Goal: Task Accomplishment & Management: Use online tool/utility

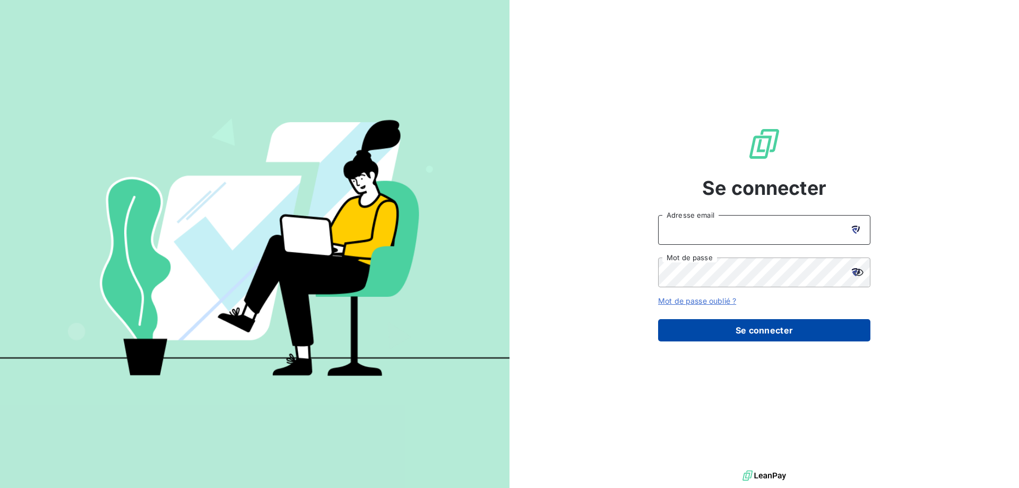
type input "[EMAIL_ADDRESS][DOMAIN_NAME]"
click at [763, 330] on button "Se connecter" at bounding box center [764, 330] width 212 height 22
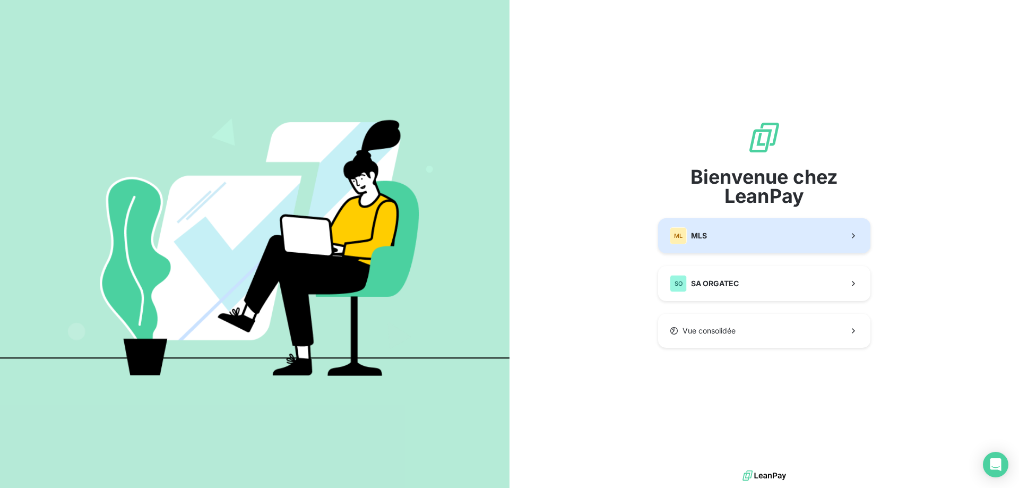
click at [729, 240] on button "ML MLS" at bounding box center [764, 235] width 212 height 35
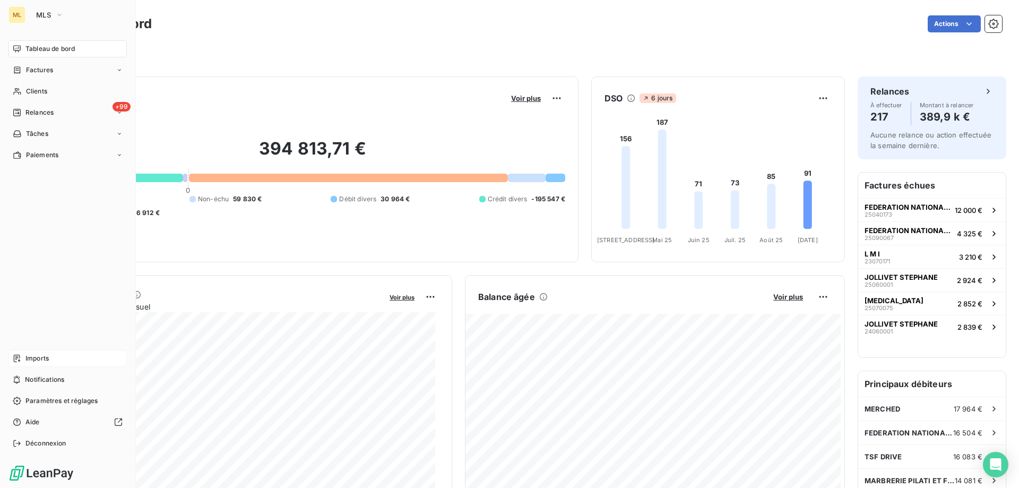
click at [33, 358] on span "Imports" at bounding box center [36, 359] width 23 height 10
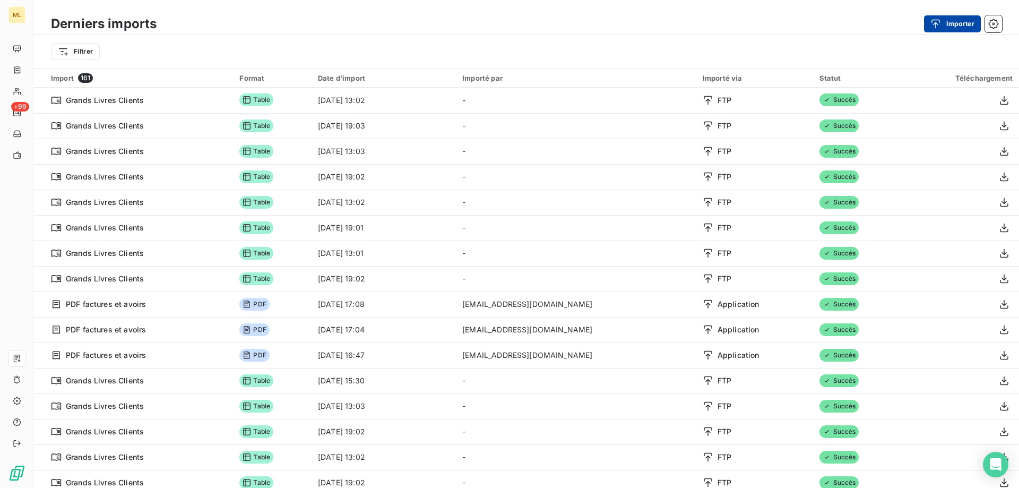
click at [943, 25] on div "button" at bounding box center [939, 24] width 16 height 11
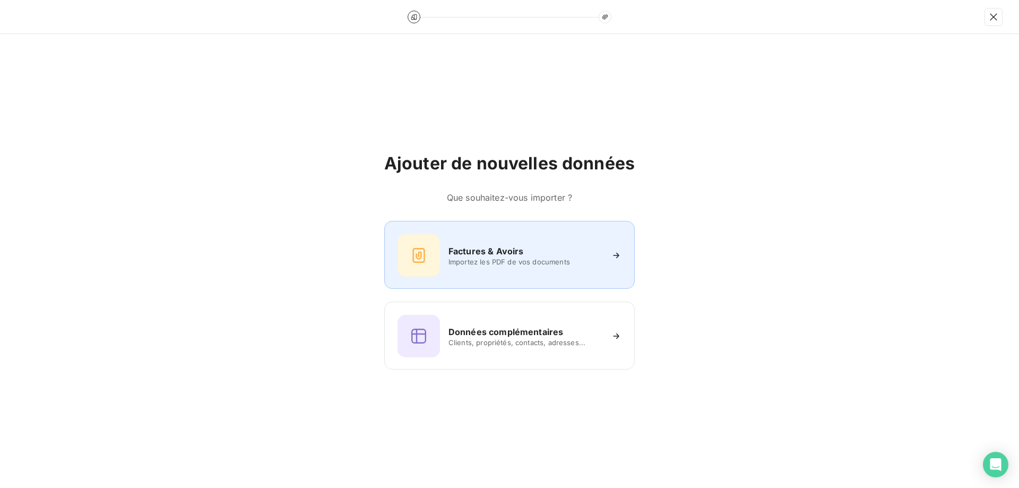
click at [524, 260] on span "Importez les PDF de vos documents" at bounding box center [526, 261] width 154 height 8
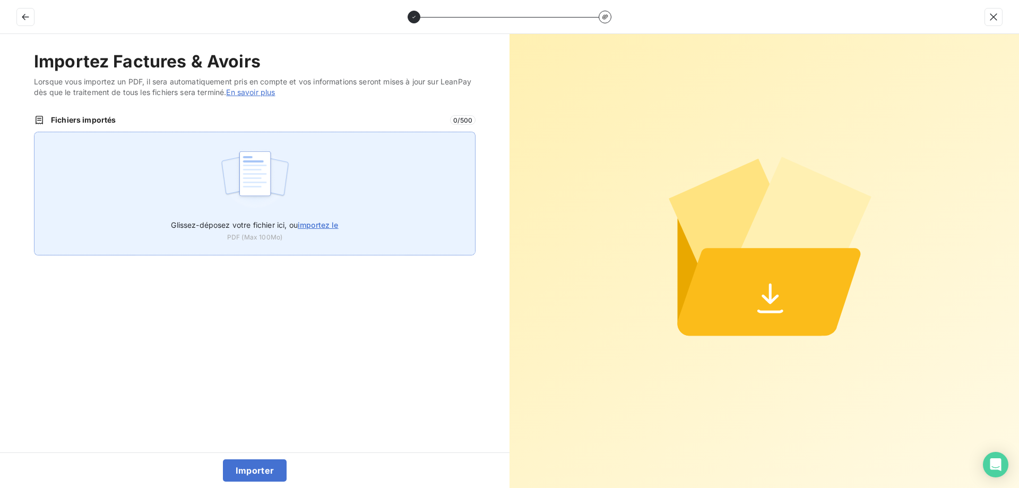
click at [324, 227] on span "importez le" at bounding box center [318, 224] width 41 height 9
click at [35, 132] on input "Glissez-déposez votre fichier ici, ou importez le" at bounding box center [34, 132] width 1 height 1
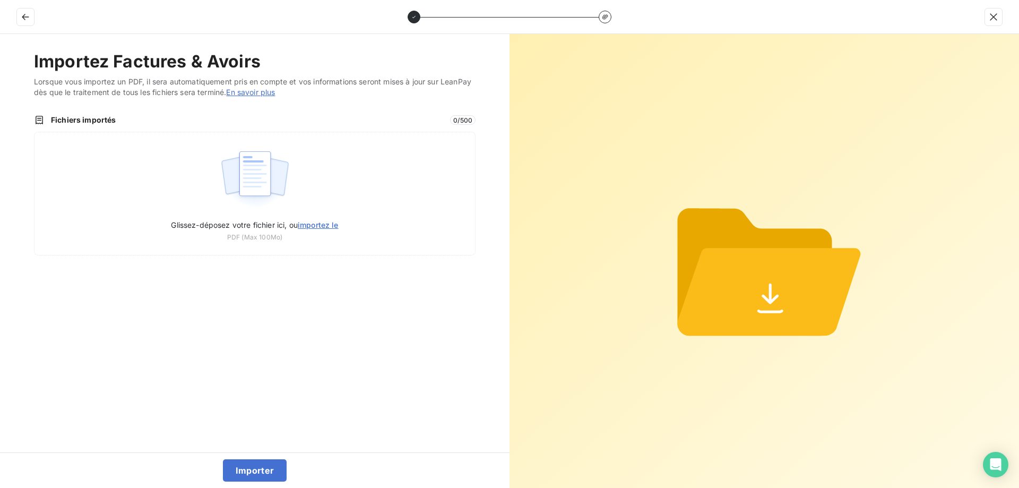
type input "C:\fakepath\A25698 Facture N° 22050003 18_05_2022.pdf"
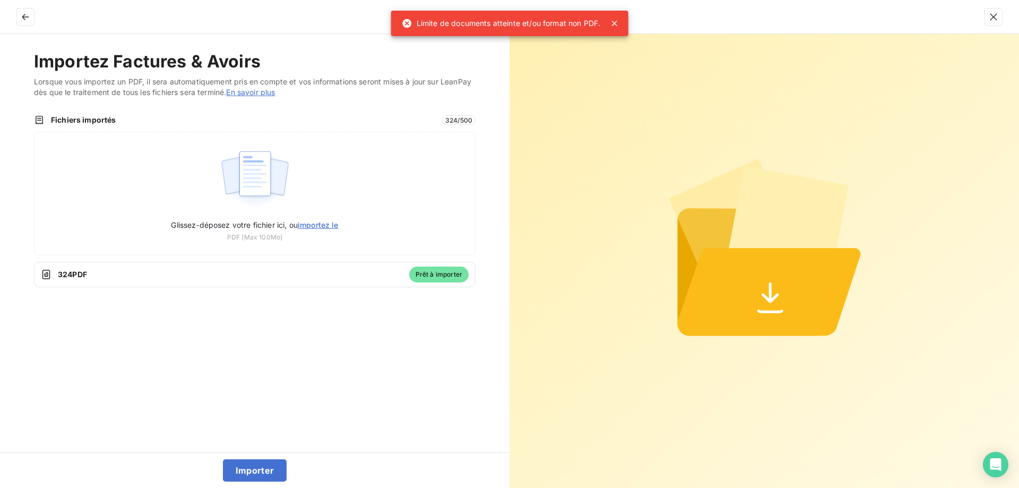
click at [617, 21] on div at bounding box center [509, 17] width 1019 height 34
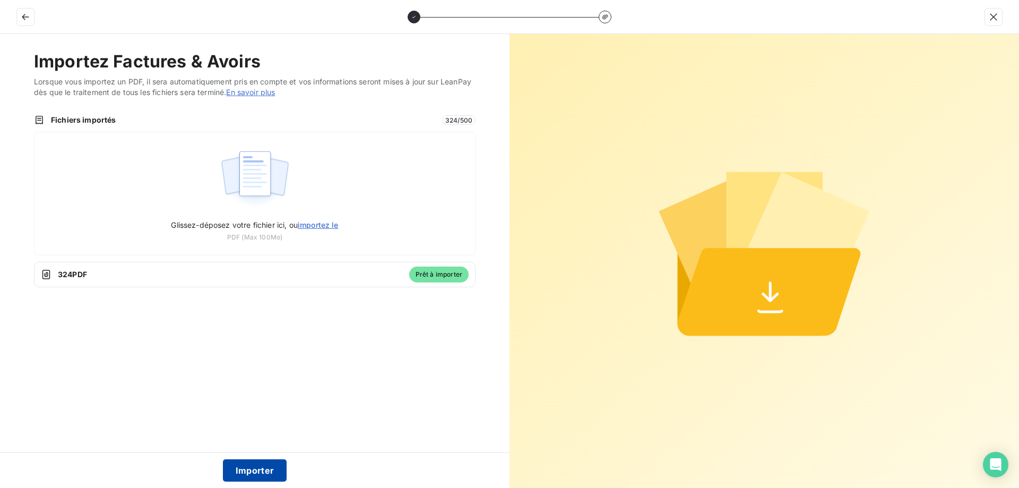
click at [255, 466] on button "Importer" at bounding box center [255, 470] width 64 height 22
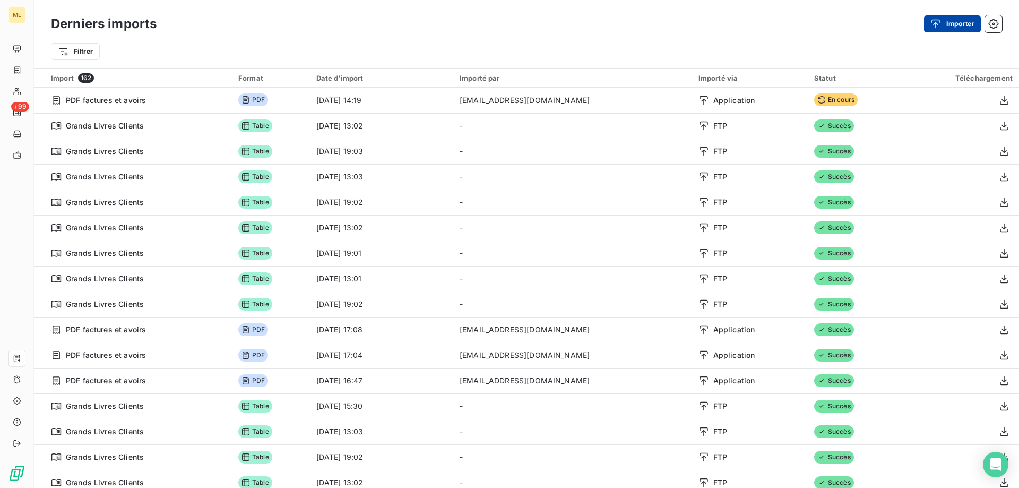
click at [956, 29] on button "Importer" at bounding box center [952, 23] width 57 height 17
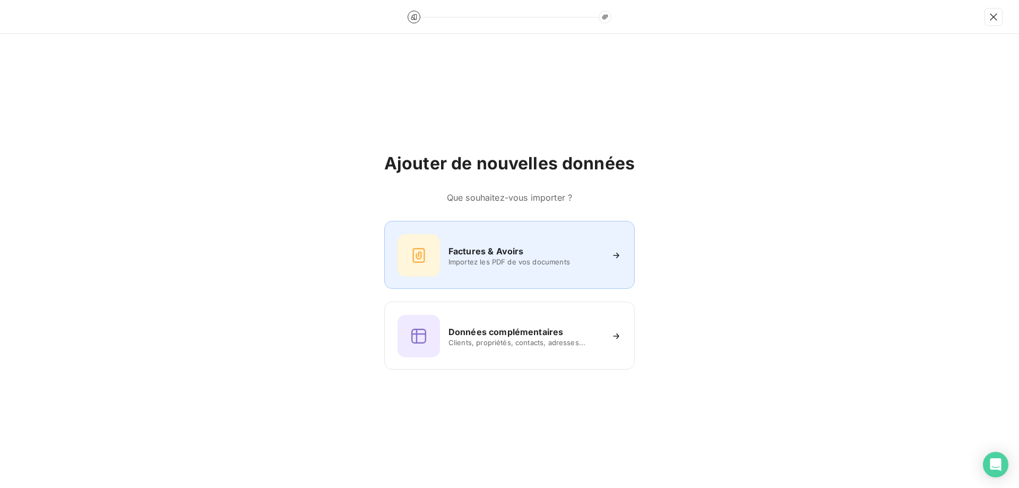
click at [520, 262] on span "Importez les PDF de vos documents" at bounding box center [526, 261] width 154 height 8
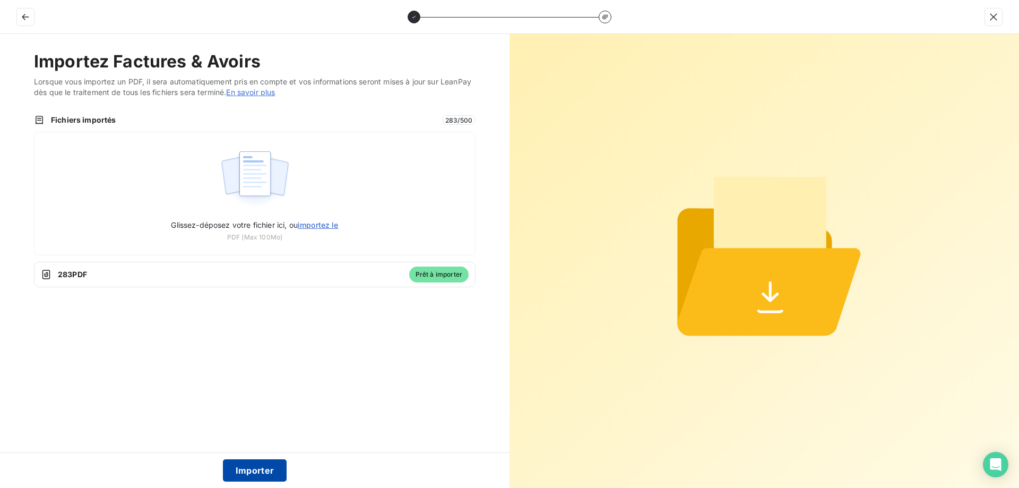
click at [245, 468] on button "Importer" at bounding box center [255, 470] width 64 height 22
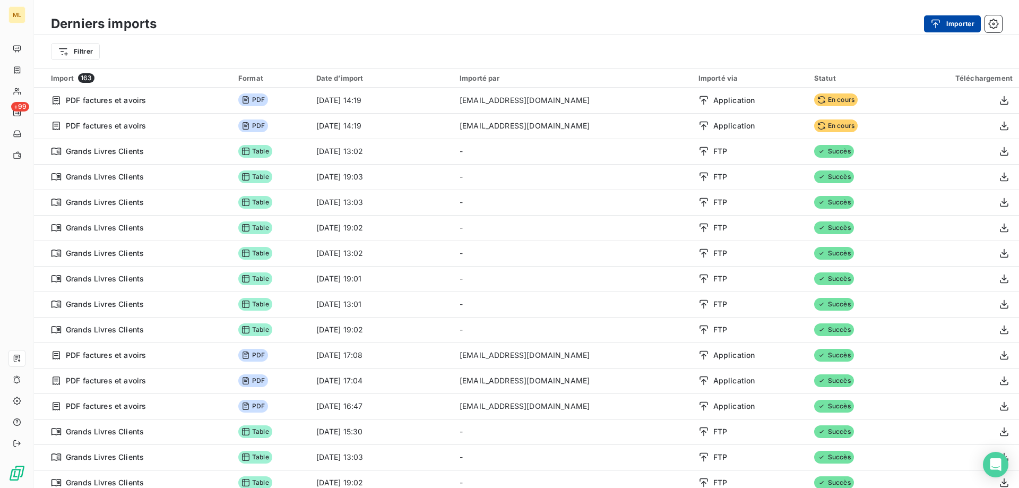
click at [944, 27] on div "button" at bounding box center [939, 24] width 16 height 11
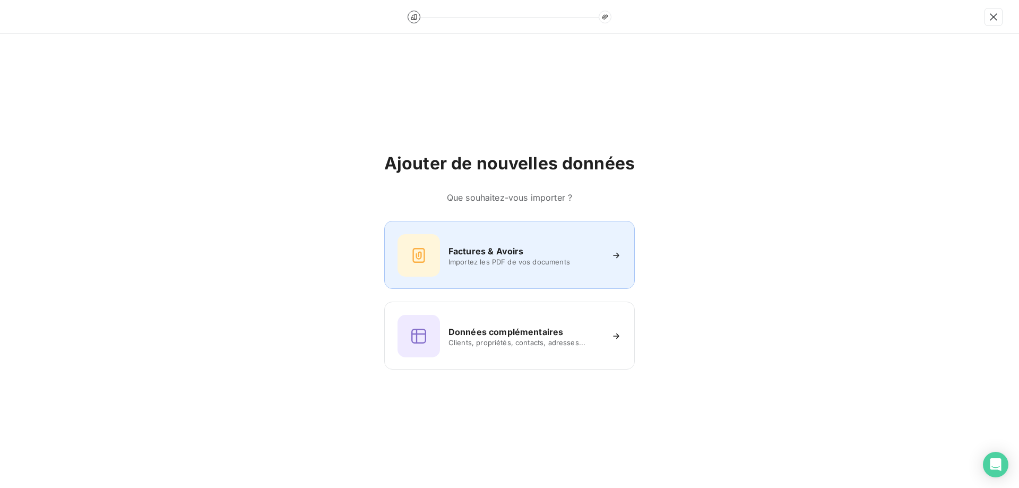
click at [512, 254] on h6 "Factures & Avoirs" at bounding box center [486, 251] width 75 height 13
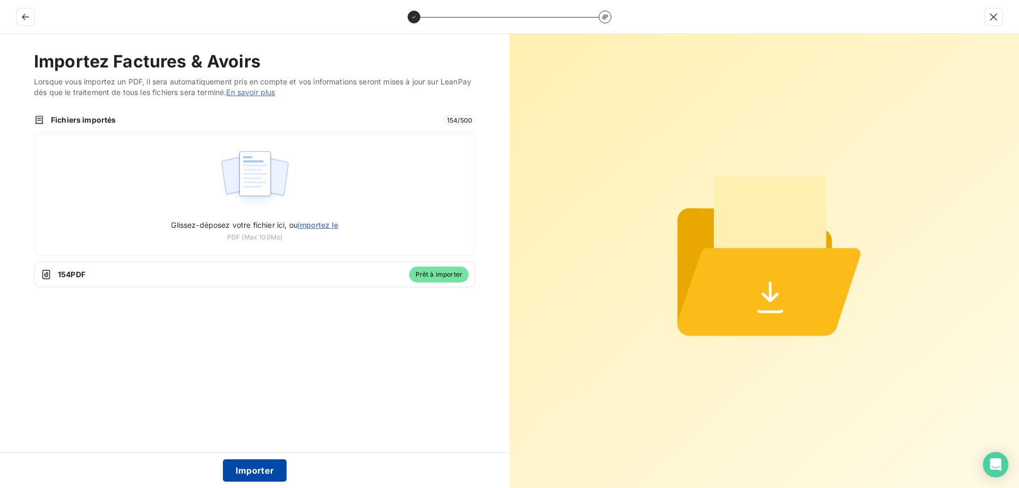
click at [251, 469] on button "Importer" at bounding box center [255, 470] width 64 height 22
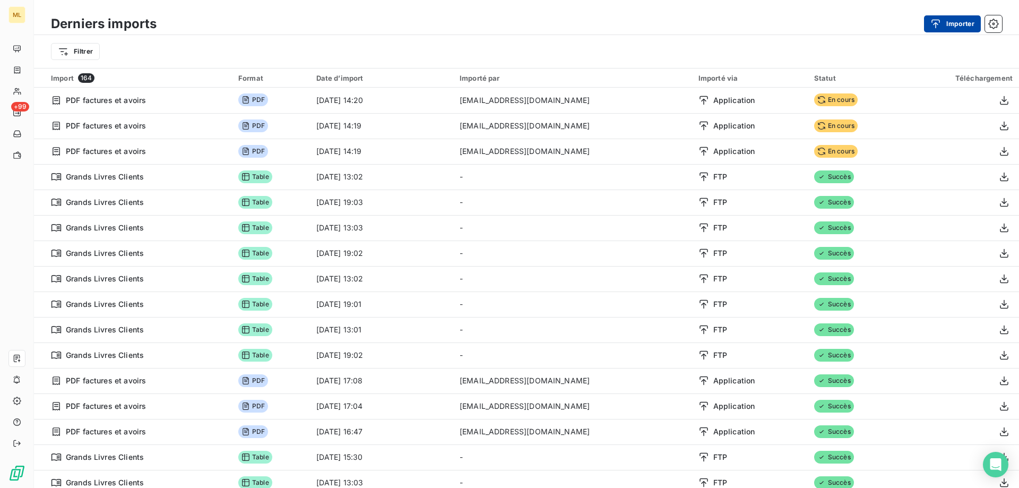
click at [952, 26] on button "Importer" at bounding box center [952, 23] width 57 height 17
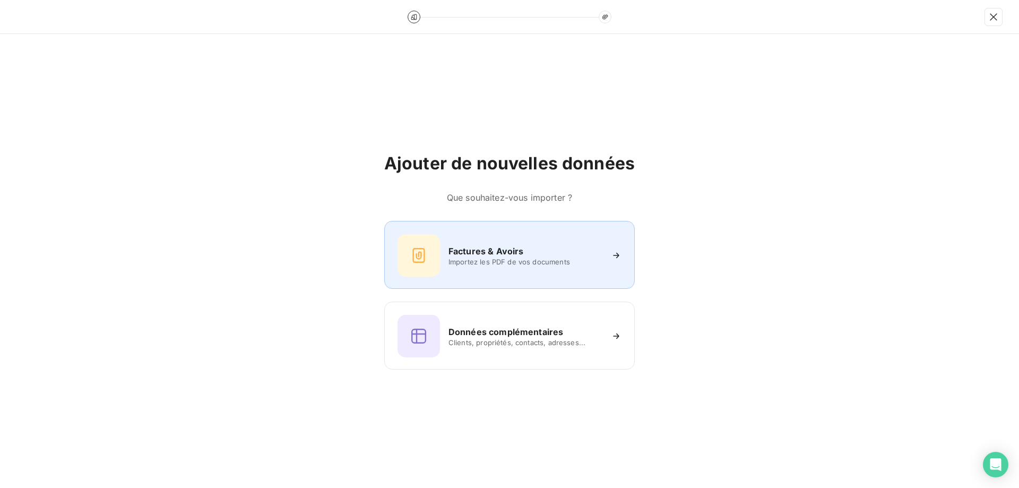
click at [483, 262] on span "Importez les PDF de vos documents" at bounding box center [526, 261] width 154 height 8
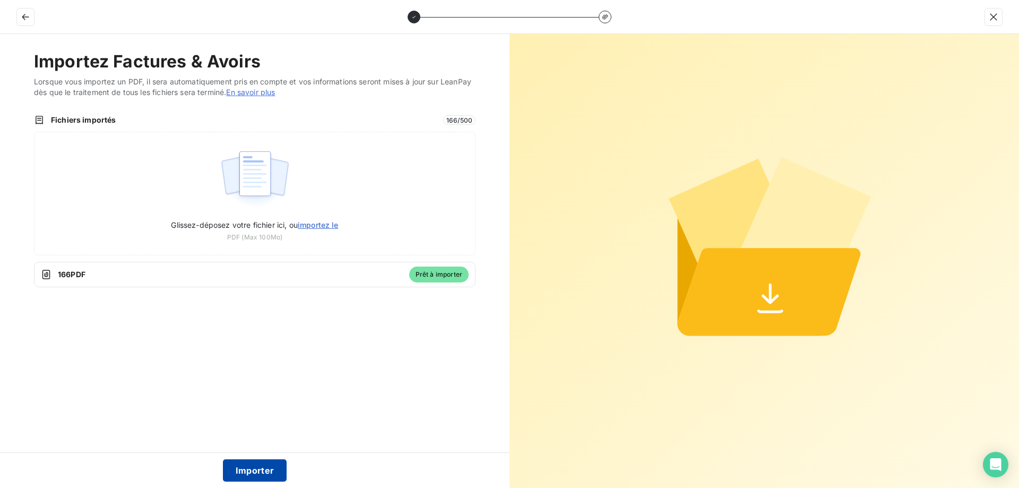
click at [259, 468] on button "Importer" at bounding box center [255, 470] width 64 height 22
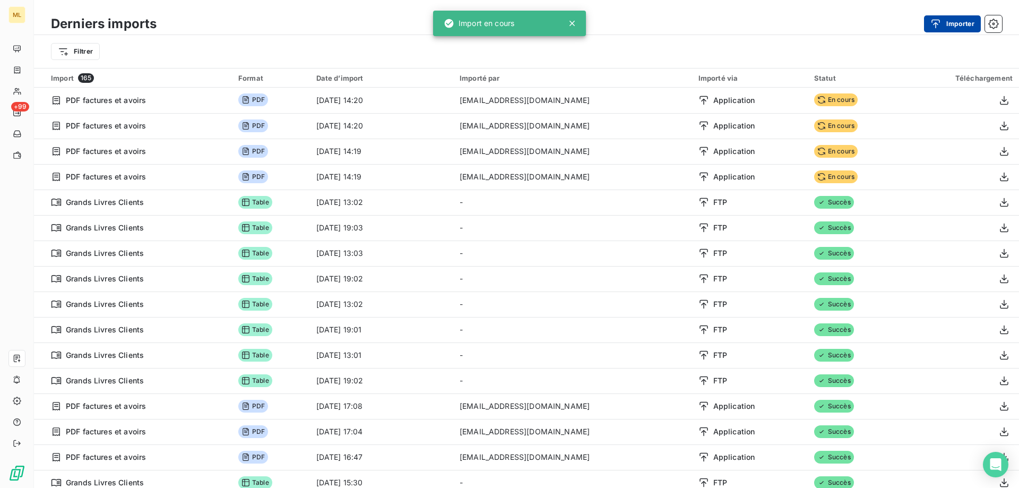
click at [960, 19] on button "Importer" at bounding box center [952, 23] width 57 height 17
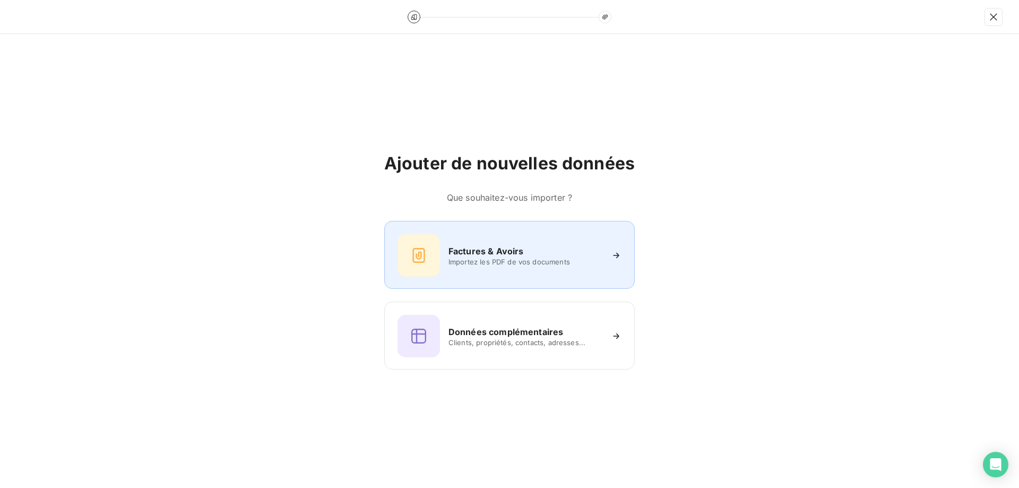
click at [492, 265] on span "Importez les PDF de vos documents" at bounding box center [526, 261] width 154 height 8
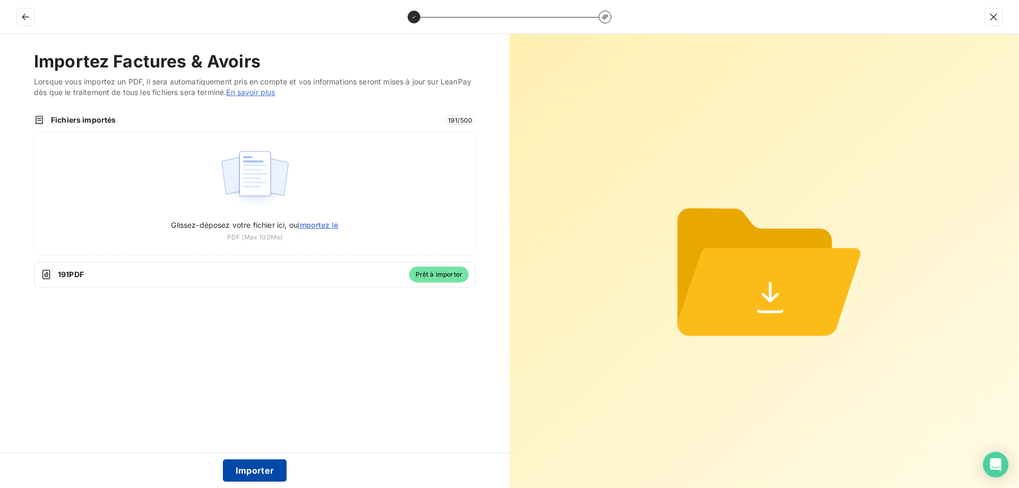
click at [254, 468] on button "Importer" at bounding box center [255, 470] width 64 height 22
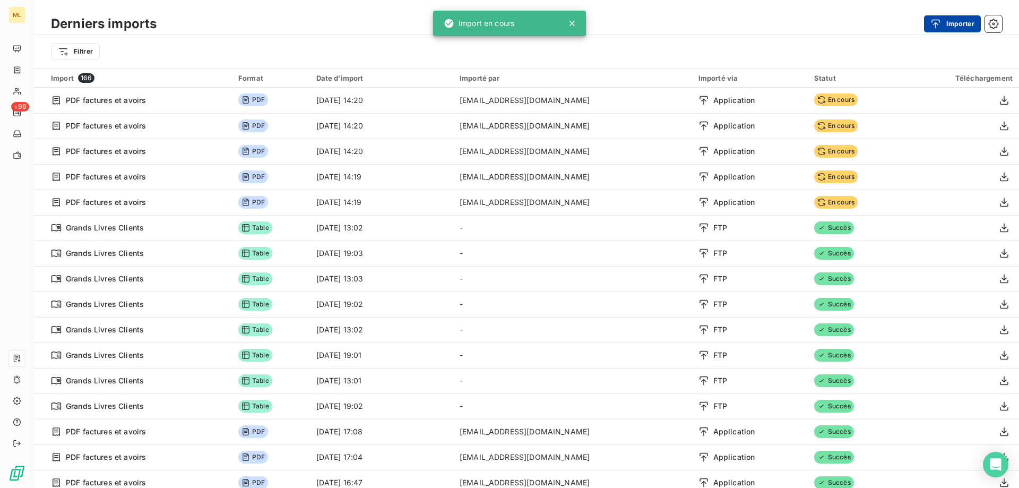
click at [971, 18] on button "Importer" at bounding box center [952, 23] width 57 height 17
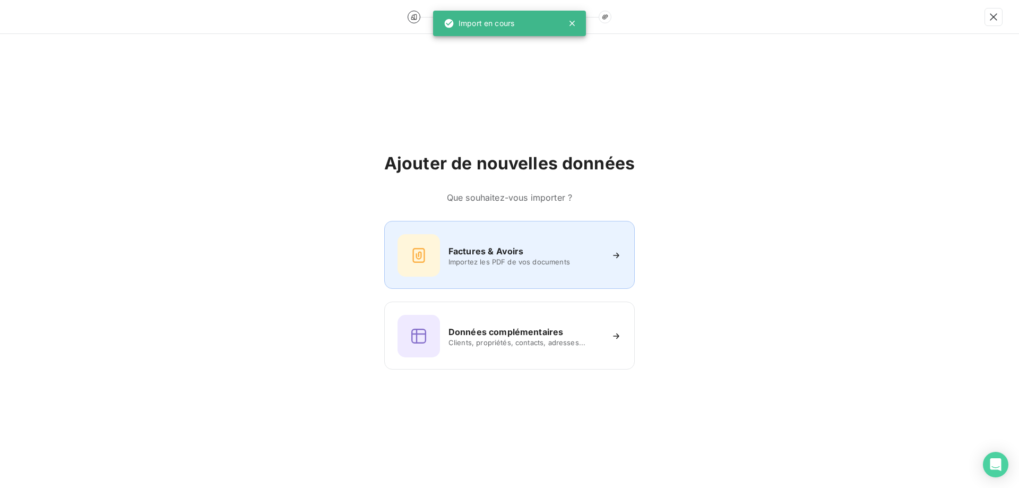
click at [463, 263] on span "Importez les PDF de vos documents" at bounding box center [526, 261] width 154 height 8
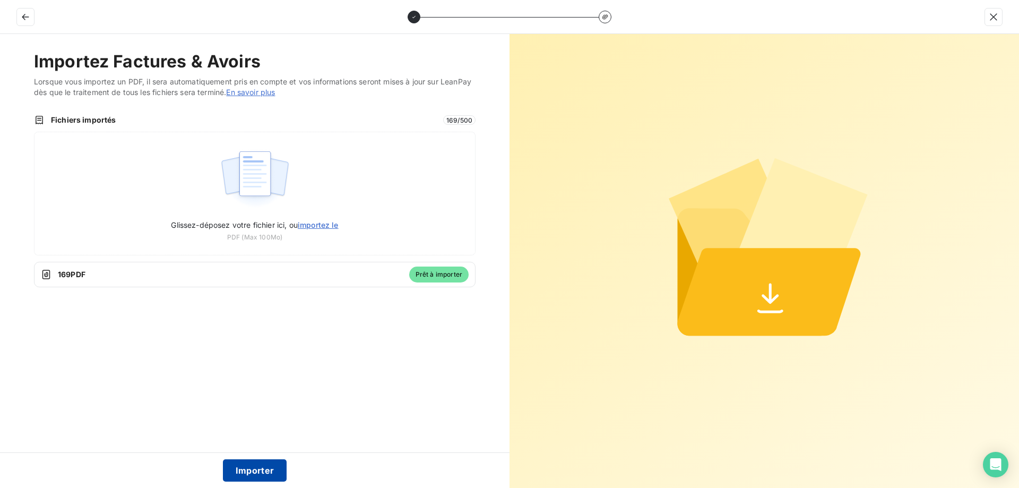
click at [262, 463] on button "Importer" at bounding box center [255, 470] width 64 height 22
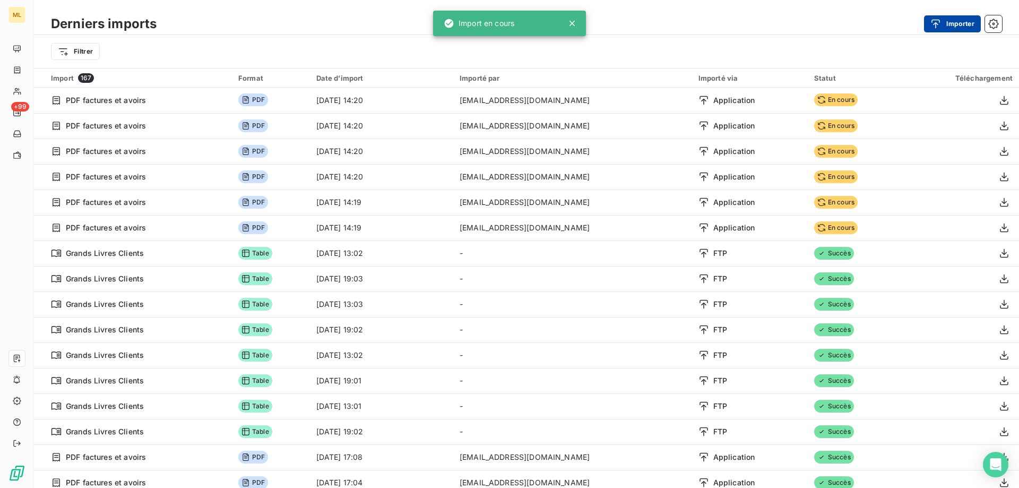
click at [936, 22] on icon "button" at bounding box center [936, 23] width 8 height 9
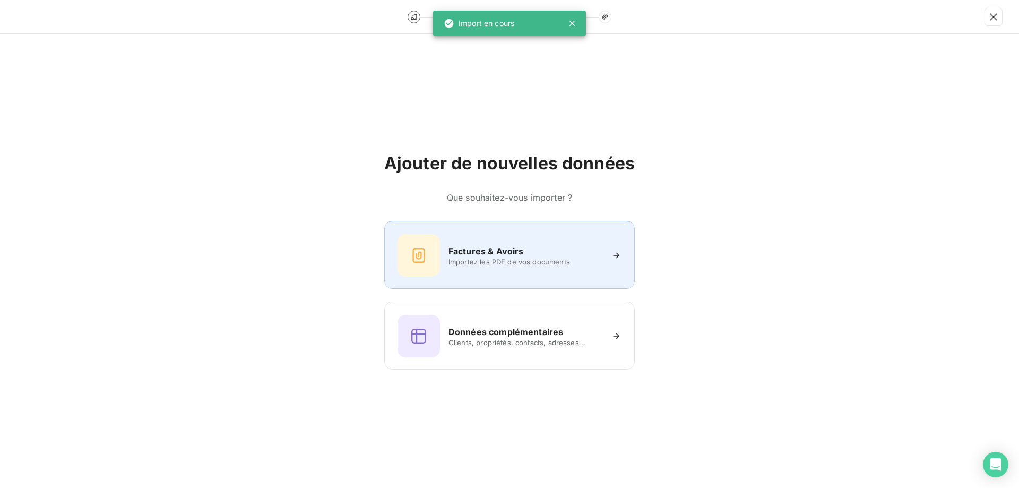
click at [493, 253] on h6 "Factures & Avoirs" at bounding box center [486, 251] width 75 height 13
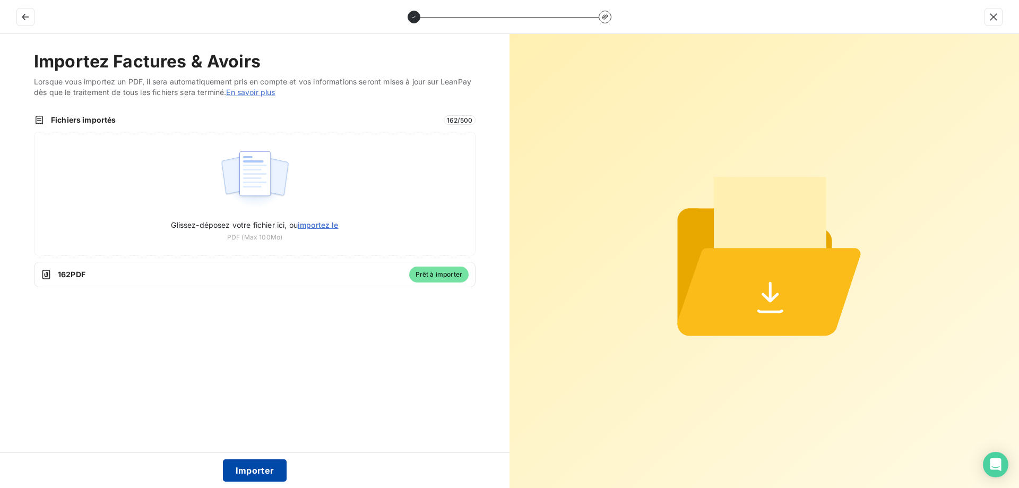
click at [274, 467] on button "Importer" at bounding box center [255, 470] width 64 height 22
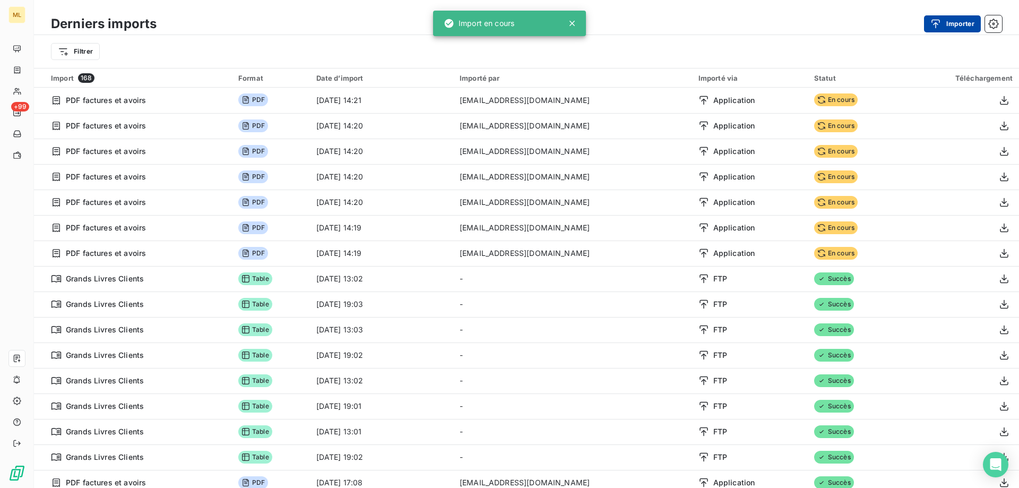
click at [936, 26] on icon "button" at bounding box center [936, 24] width 11 height 11
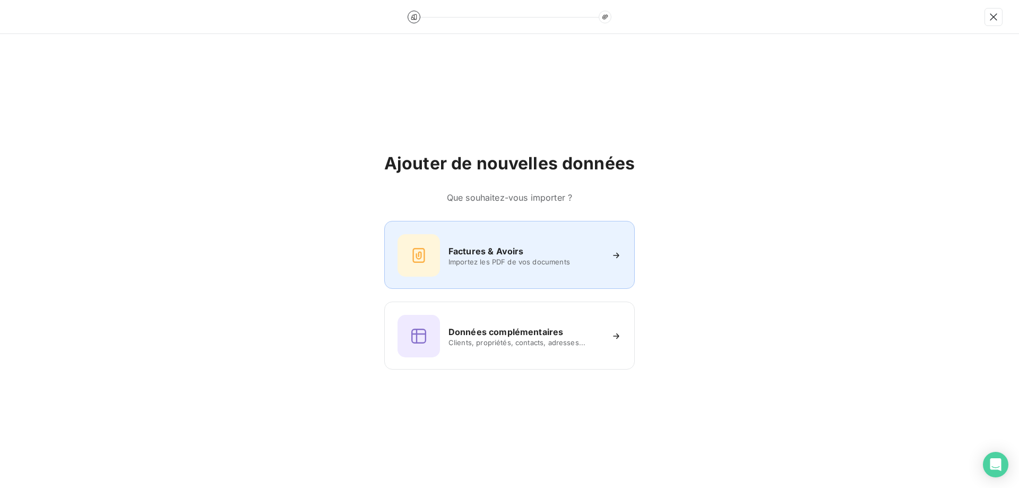
click at [471, 247] on h6 "Factures & Avoirs" at bounding box center [486, 251] width 75 height 13
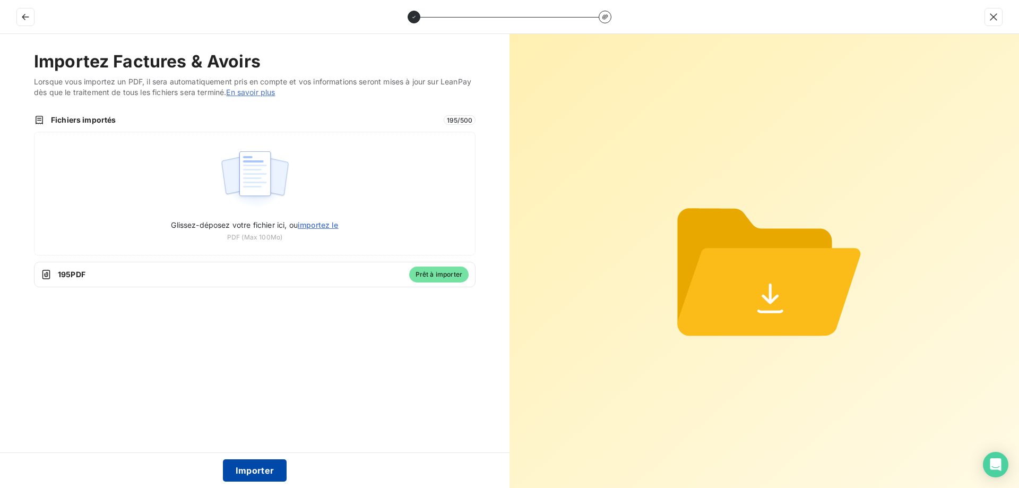
click at [252, 470] on button "Importer" at bounding box center [255, 470] width 64 height 22
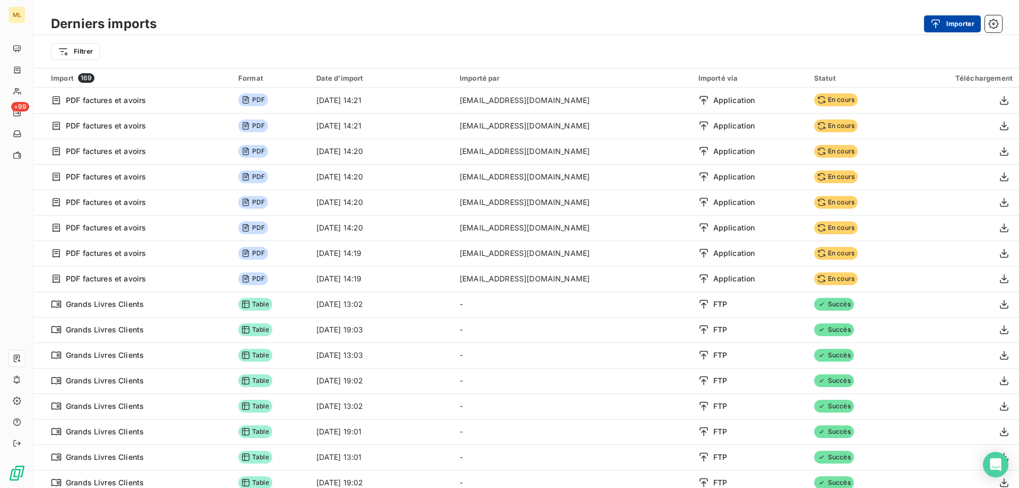
click at [944, 28] on div "button" at bounding box center [939, 24] width 16 height 11
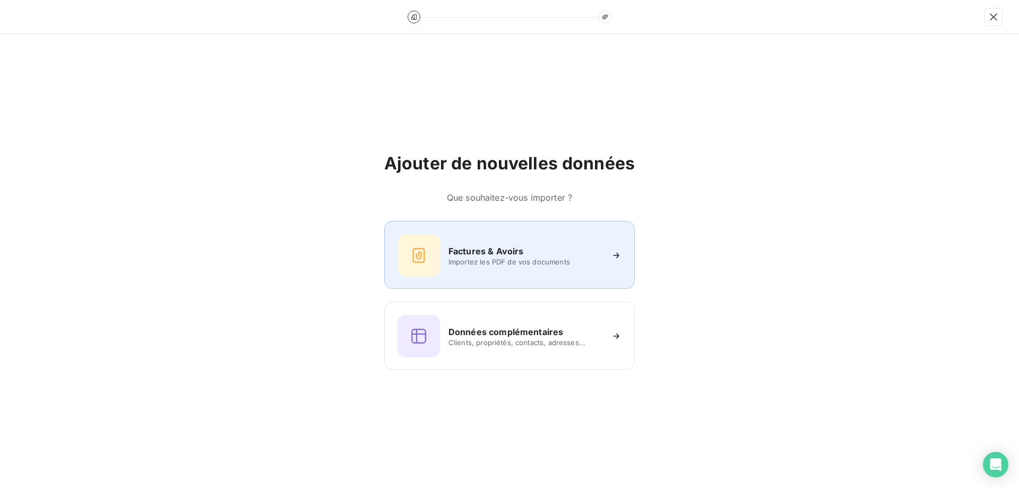
click at [488, 273] on div "Factures & Avoirs Importez les PDF de vos documents" at bounding box center [510, 255] width 224 height 42
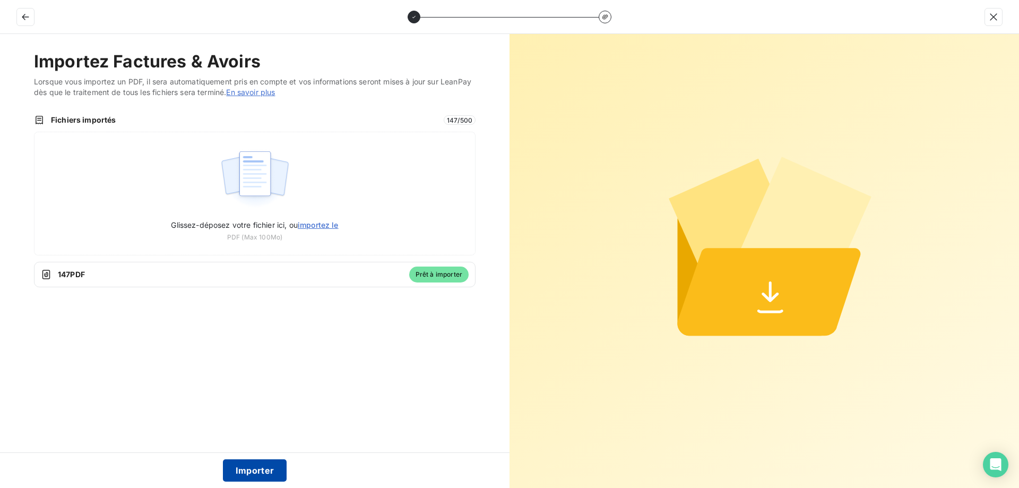
click at [258, 466] on button "Importer" at bounding box center [255, 470] width 64 height 22
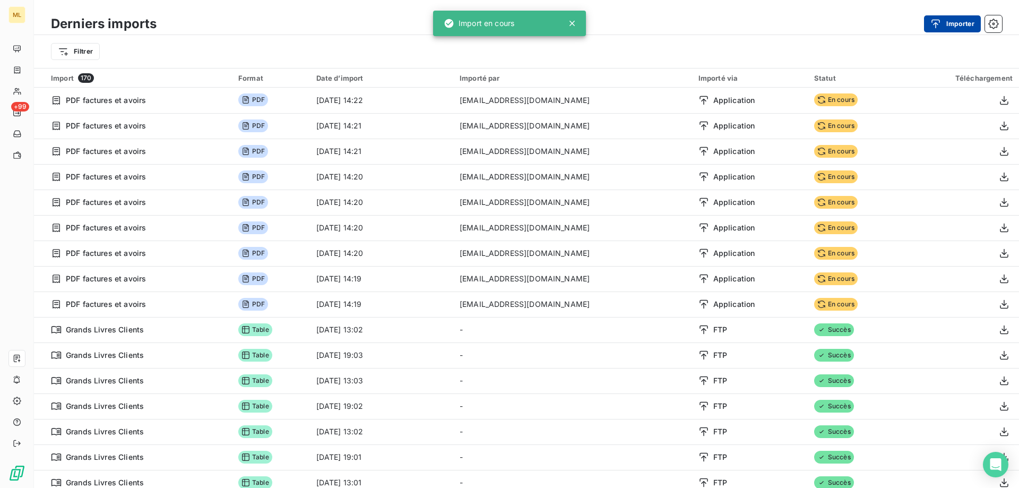
click at [946, 25] on button "Importer" at bounding box center [952, 23] width 57 height 17
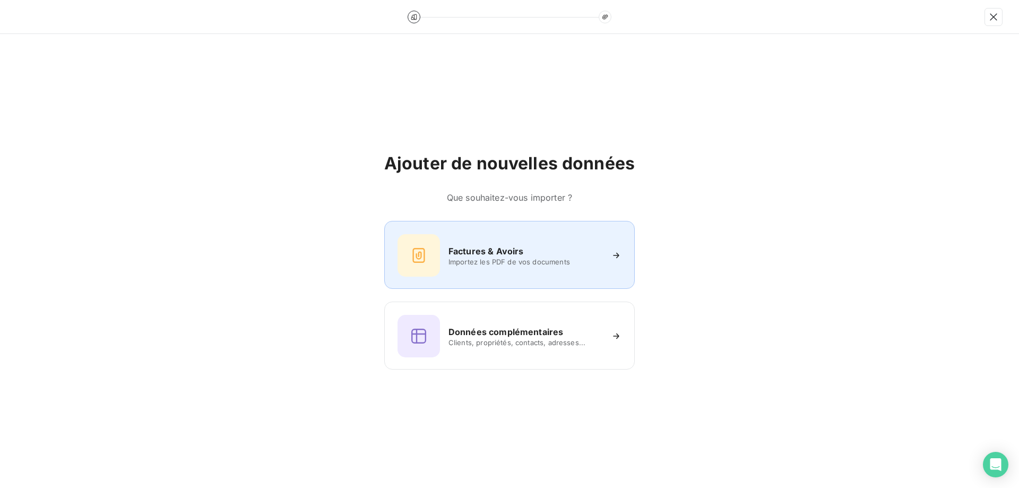
click at [479, 245] on h6 "Factures & Avoirs" at bounding box center [486, 251] width 75 height 13
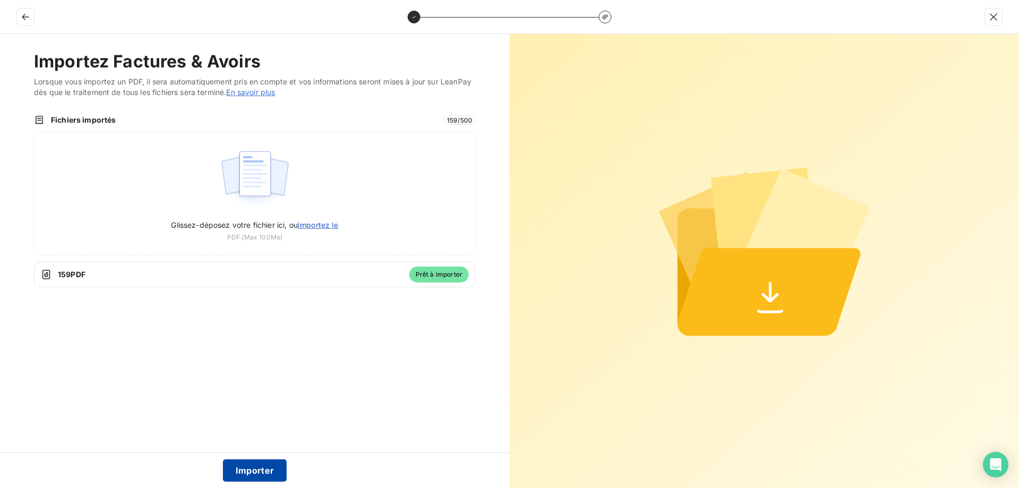
click at [267, 466] on button "Importer" at bounding box center [255, 470] width 64 height 22
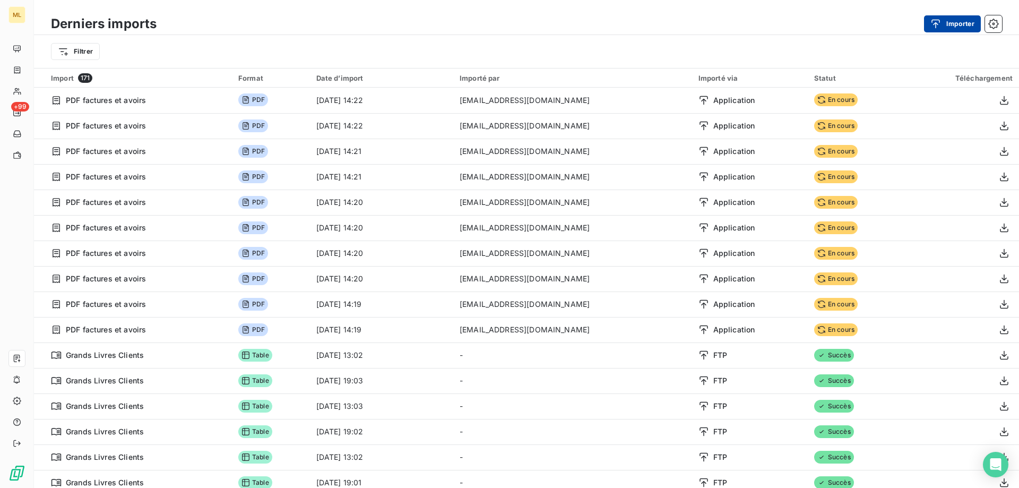
click at [942, 24] on div "button" at bounding box center [939, 24] width 16 height 11
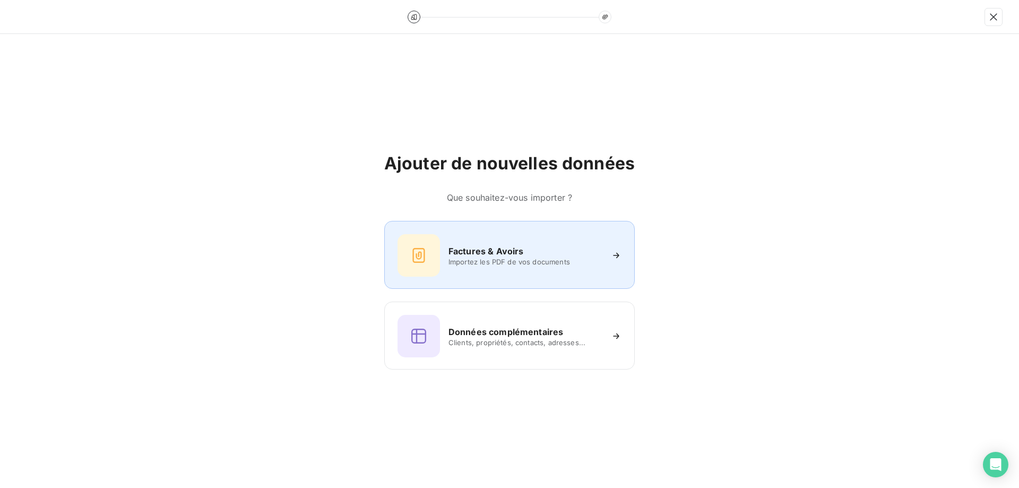
click at [507, 261] on span "Importez les PDF de vos documents" at bounding box center [526, 261] width 154 height 8
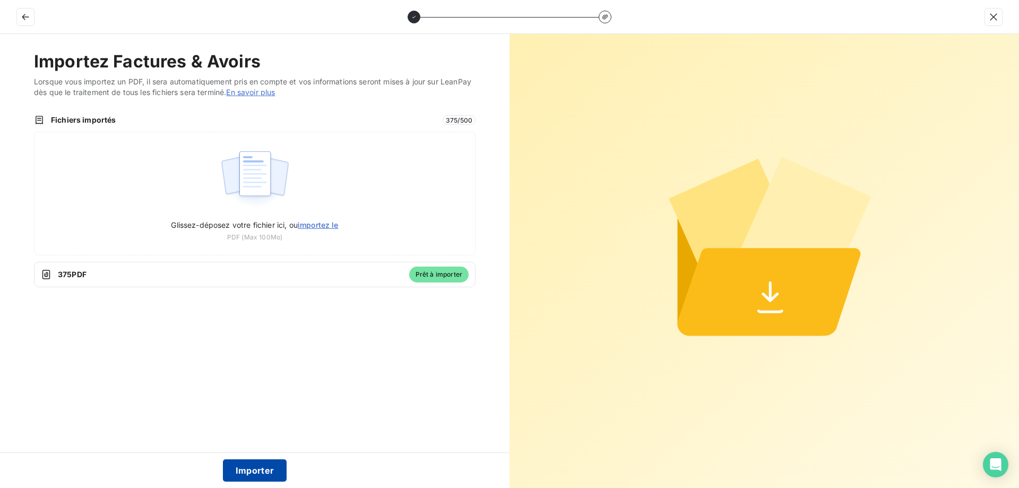
click at [255, 472] on button "Importer" at bounding box center [255, 470] width 64 height 22
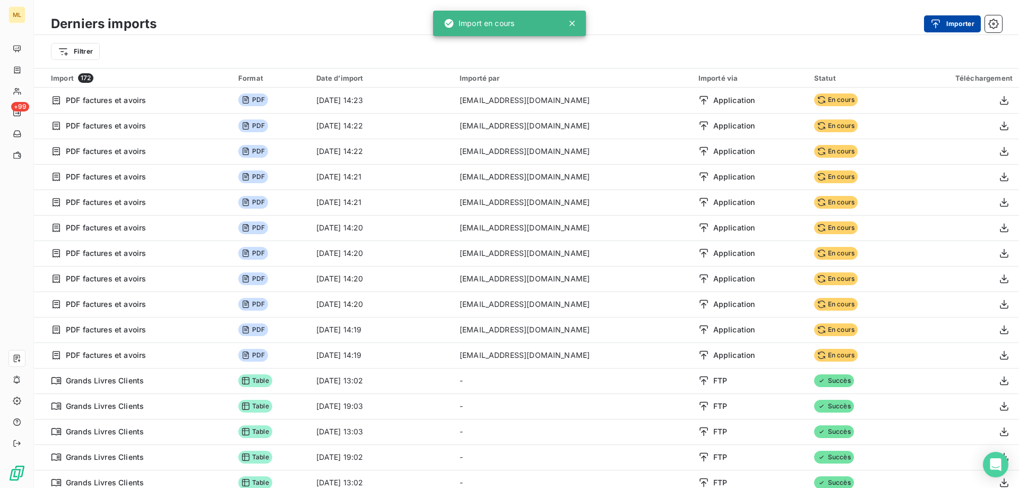
click at [946, 20] on button "Importer" at bounding box center [952, 23] width 57 height 17
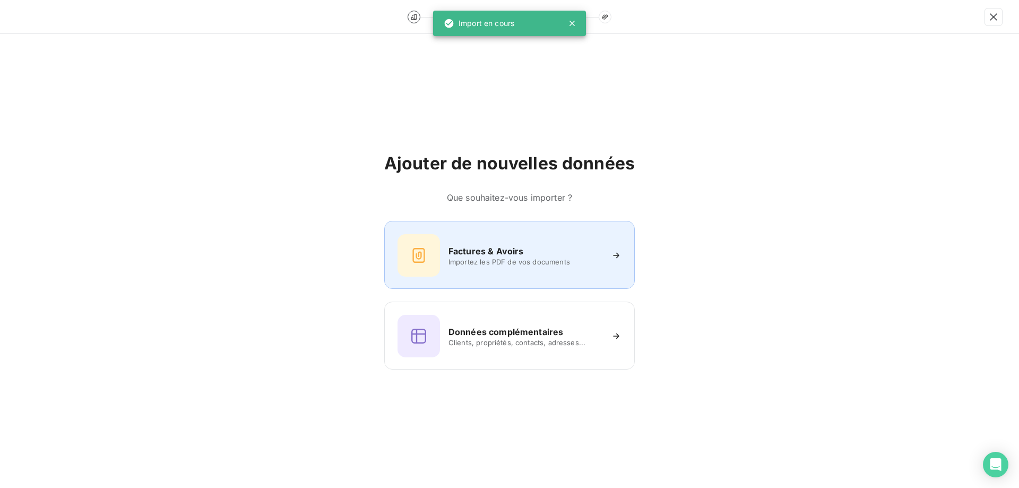
click at [477, 259] on span "Importez les PDF de vos documents" at bounding box center [526, 261] width 154 height 8
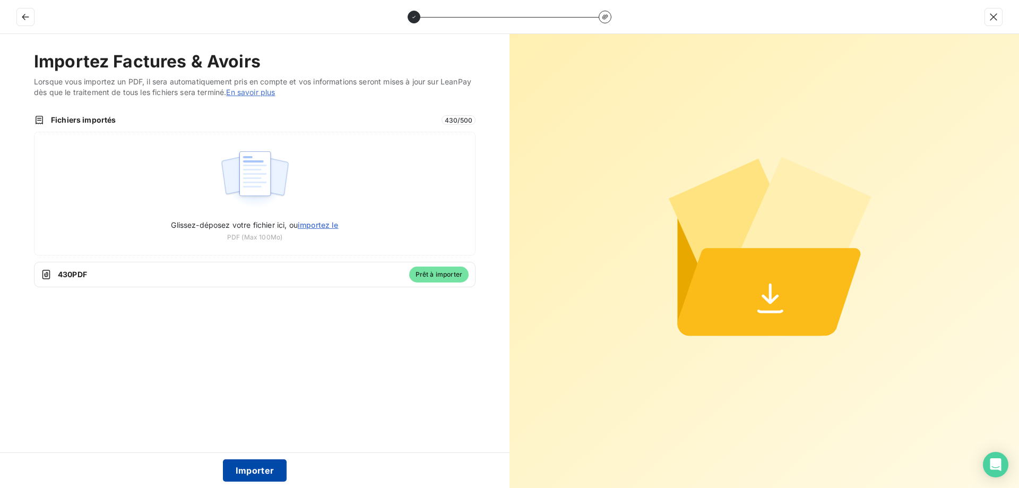
click at [260, 467] on button "Importer" at bounding box center [255, 470] width 64 height 22
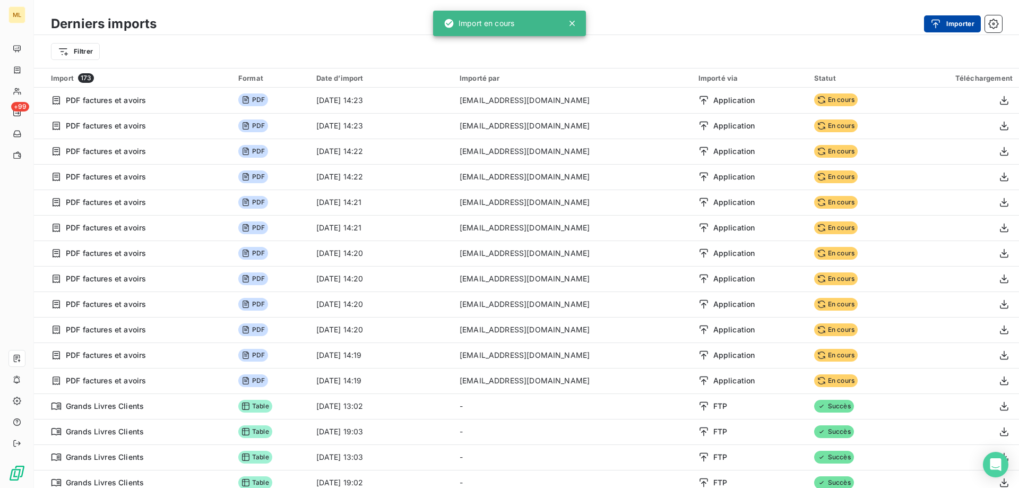
click at [948, 28] on button "Importer" at bounding box center [952, 23] width 57 height 17
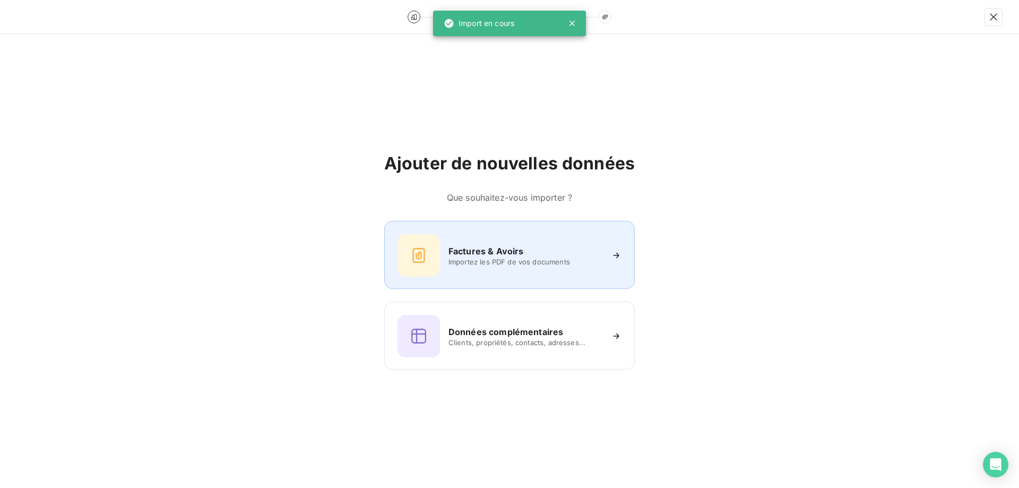
click at [538, 254] on div "Factures & Avoirs" at bounding box center [526, 251] width 154 height 13
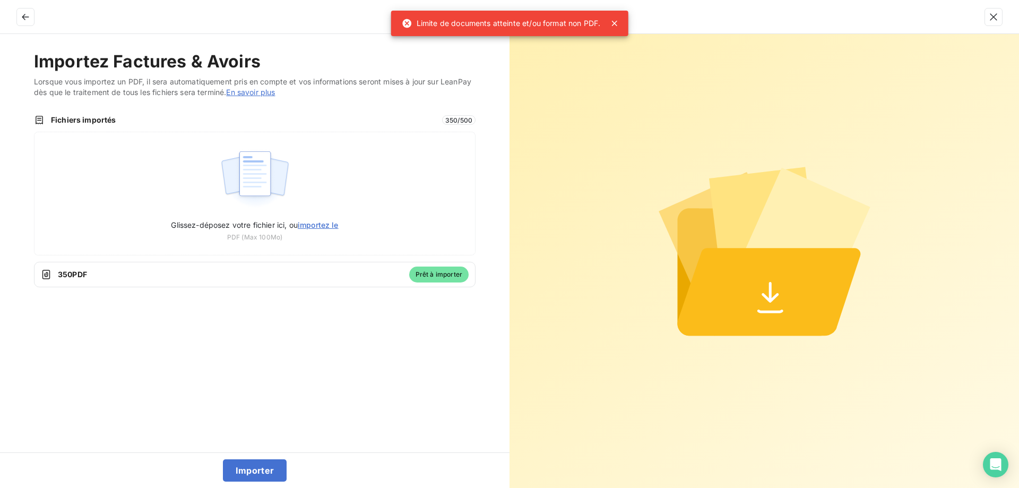
click at [615, 23] on div at bounding box center [509, 17] width 1019 height 34
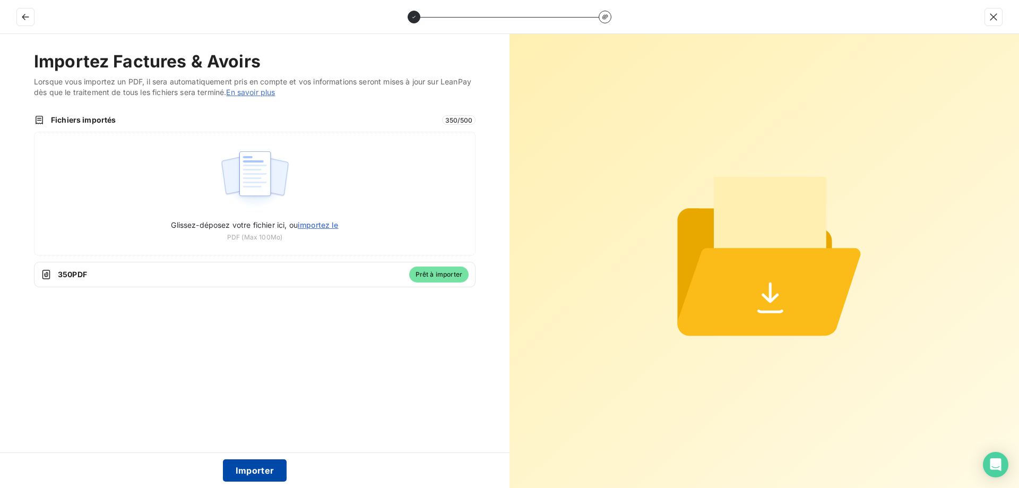
click at [256, 463] on button "Importer" at bounding box center [255, 470] width 64 height 22
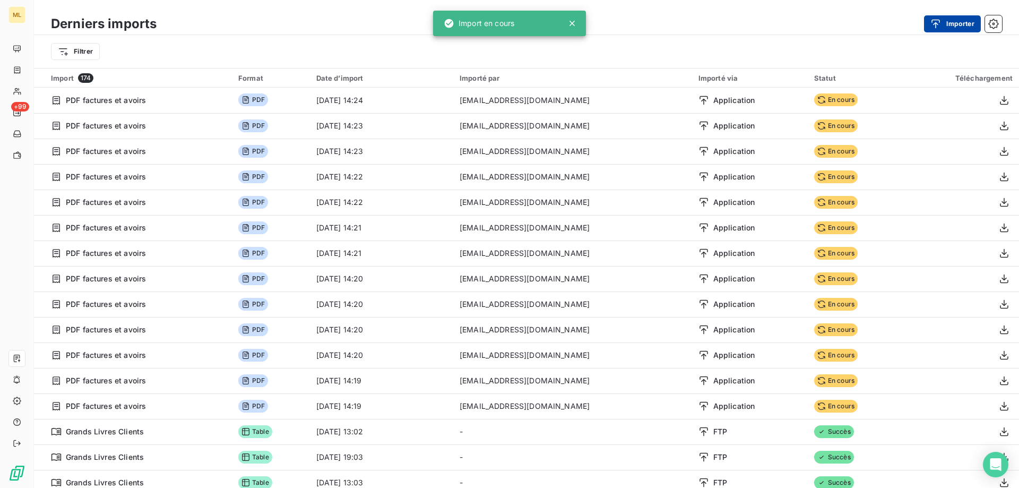
click at [937, 25] on icon "button" at bounding box center [936, 24] width 11 height 11
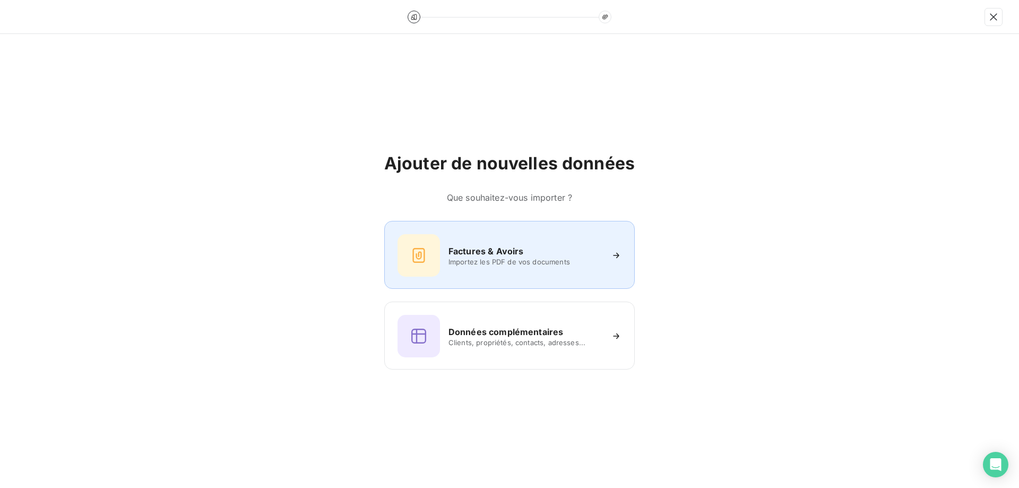
click at [472, 260] on span "Importez les PDF de vos documents" at bounding box center [526, 261] width 154 height 8
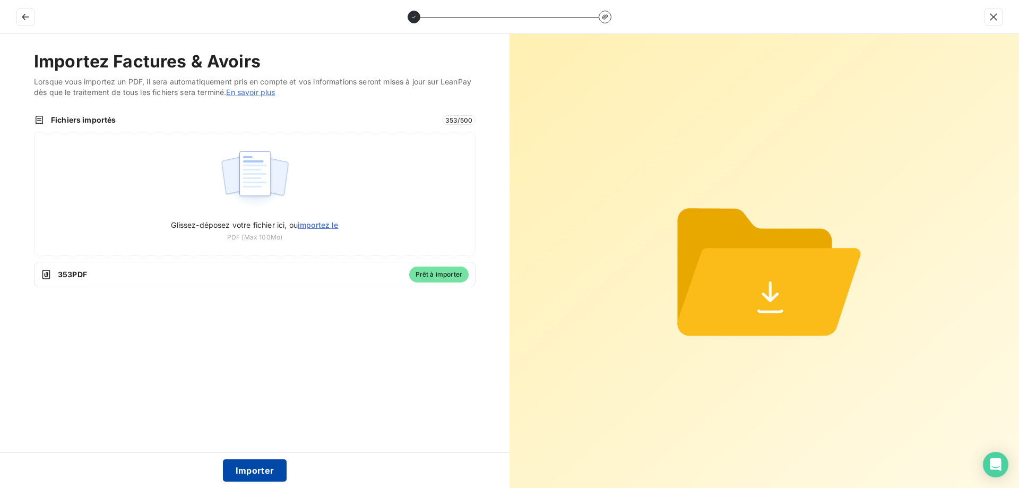
click at [251, 468] on button "Importer" at bounding box center [255, 470] width 64 height 22
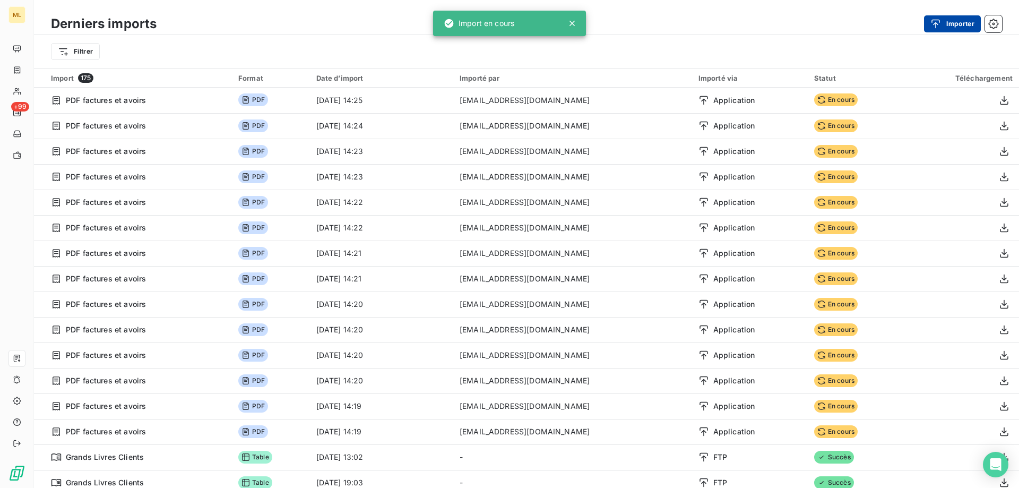
click at [948, 23] on button "Importer" at bounding box center [952, 23] width 57 height 17
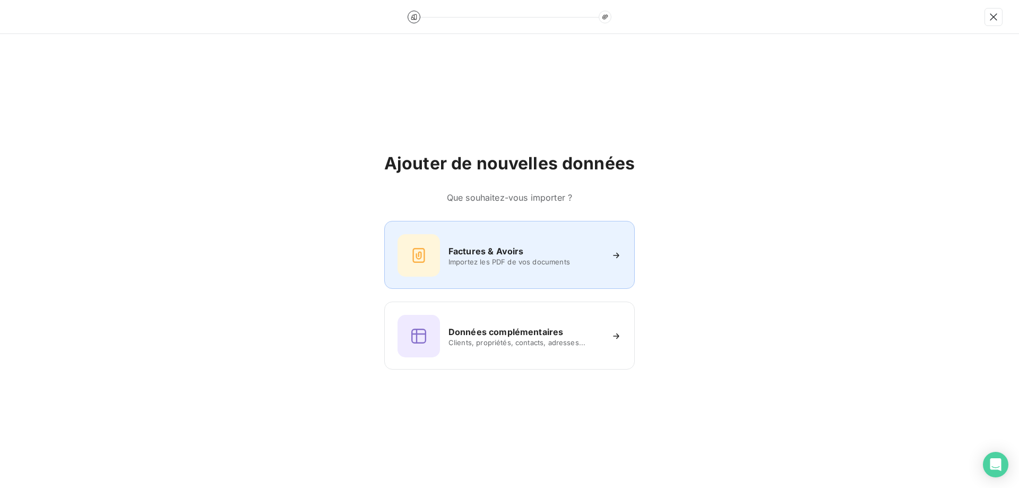
click at [512, 254] on h6 "Factures & Avoirs" at bounding box center [486, 251] width 75 height 13
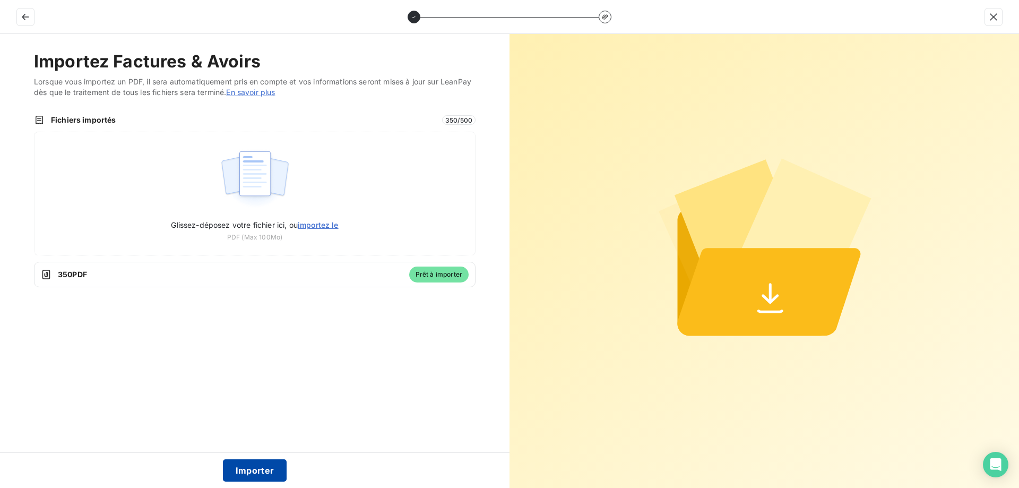
click at [261, 466] on button "Importer" at bounding box center [255, 470] width 64 height 22
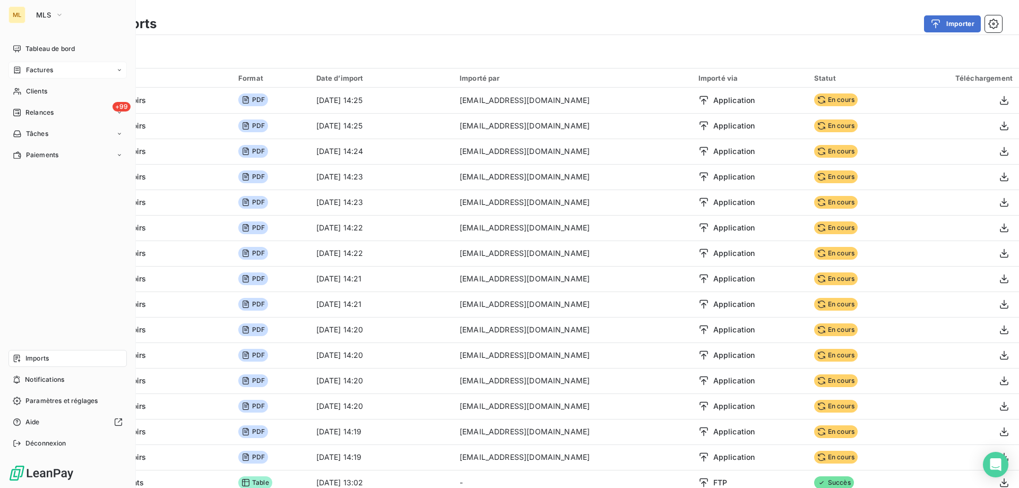
click at [38, 68] on span "Factures" at bounding box center [39, 70] width 27 height 10
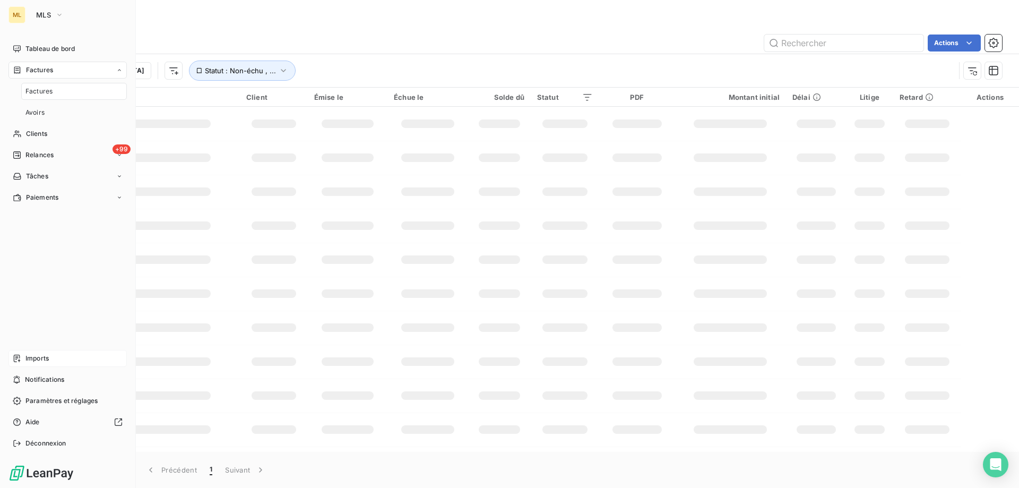
click at [36, 87] on div "Factures" at bounding box center [74, 91] width 106 height 17
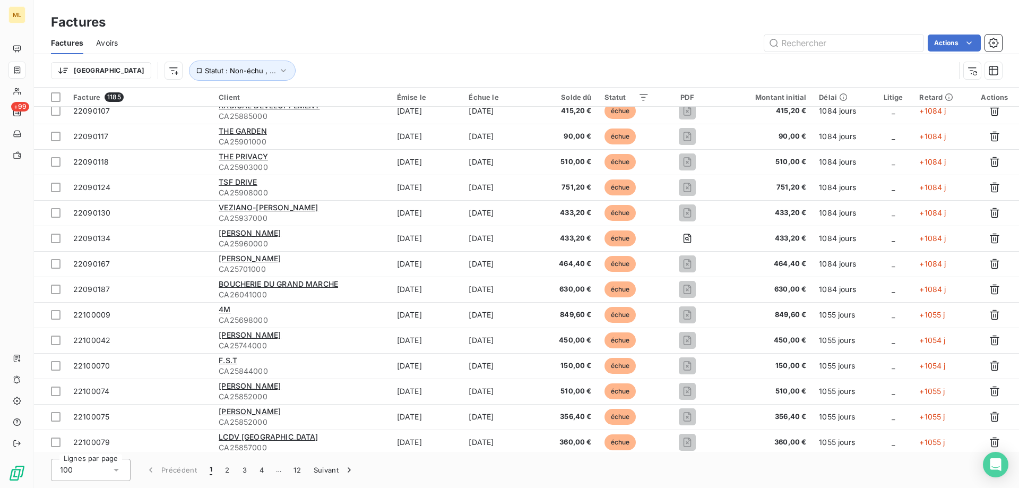
scroll to position [2204, 0]
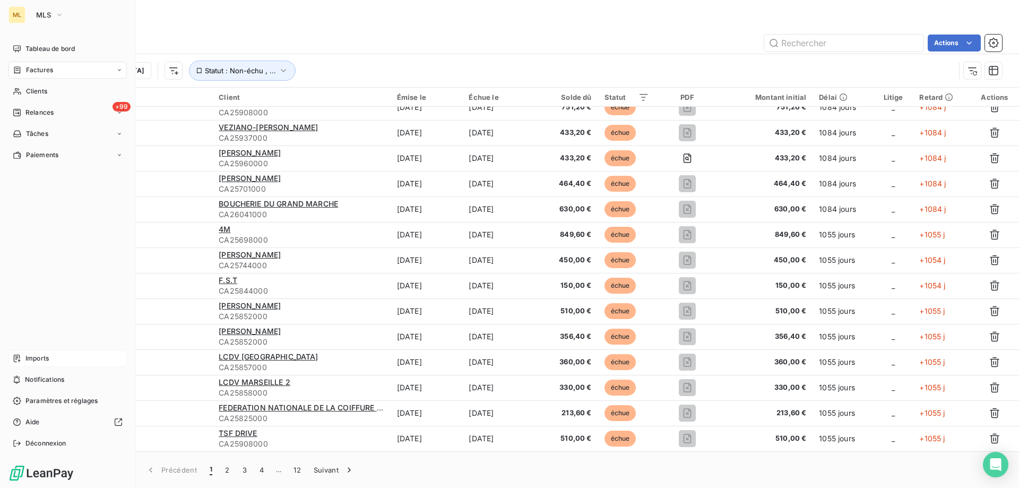
click at [50, 357] on div "Imports" at bounding box center [67, 358] width 118 height 17
